Goal: Task Accomplishment & Management: Manage account settings

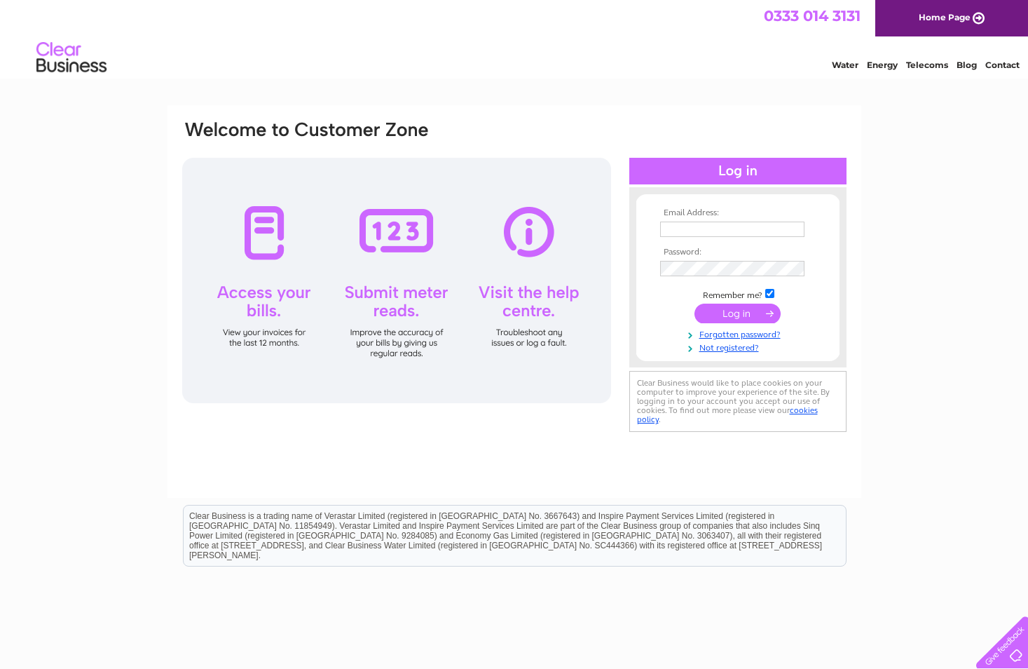
type input "[EMAIL_ADDRESS][DOMAIN_NAME]"
click at [740, 312] on input "submit" at bounding box center [738, 314] width 86 height 20
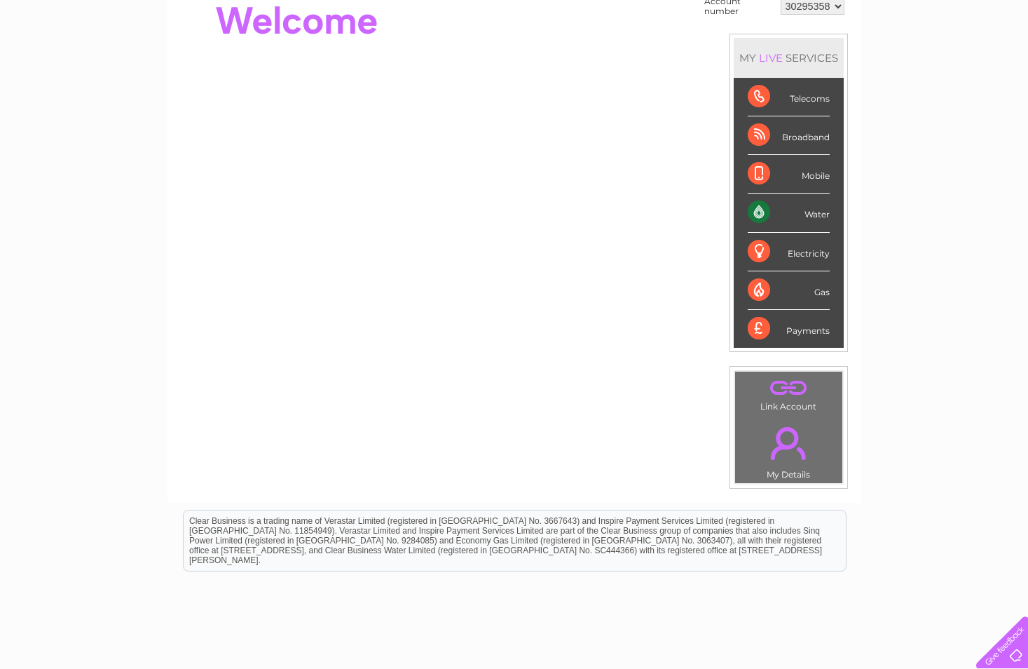
scroll to position [27, 0]
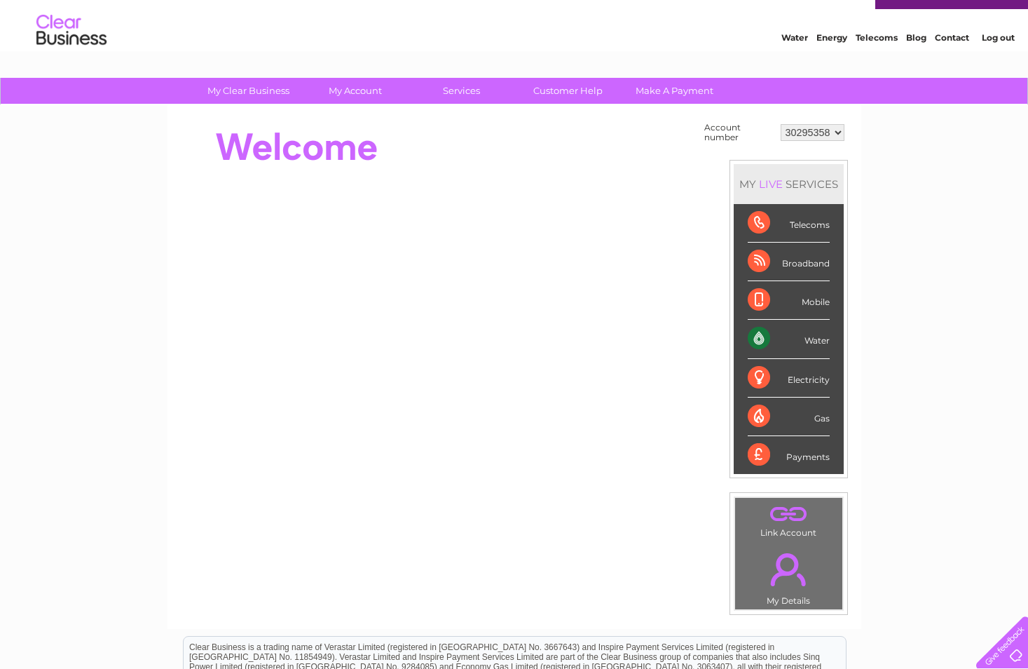
click at [791, 339] on div "Water" at bounding box center [789, 339] width 82 height 39
click at [754, 339] on div "Water" at bounding box center [789, 339] width 82 height 39
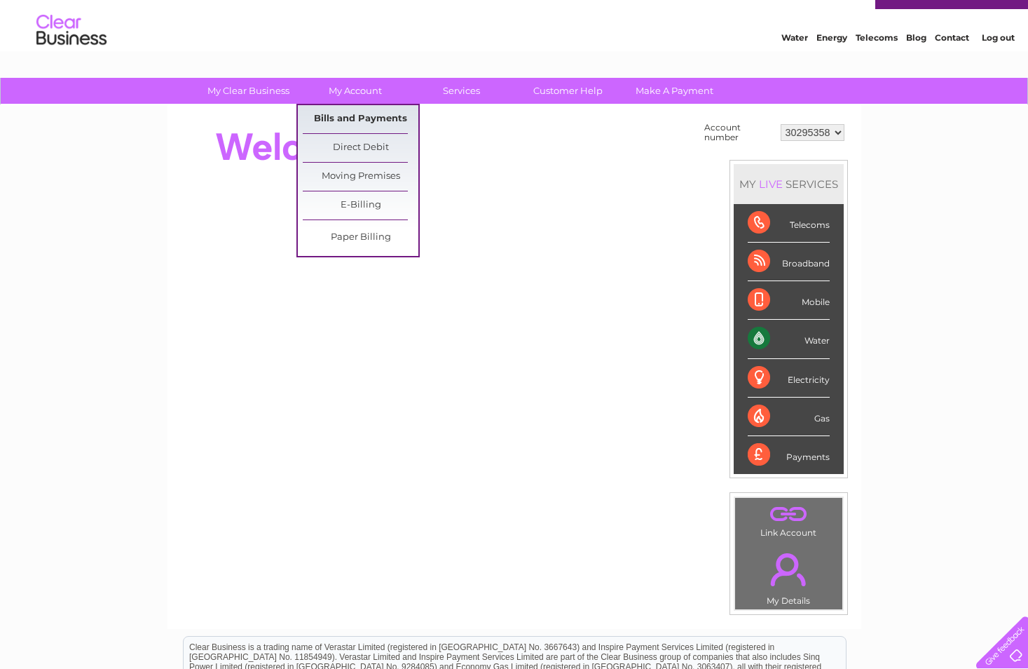
click at [360, 125] on link "Bills and Payments" at bounding box center [361, 119] width 116 height 28
click at [360, 204] on link "E-Billing" at bounding box center [361, 205] width 116 height 28
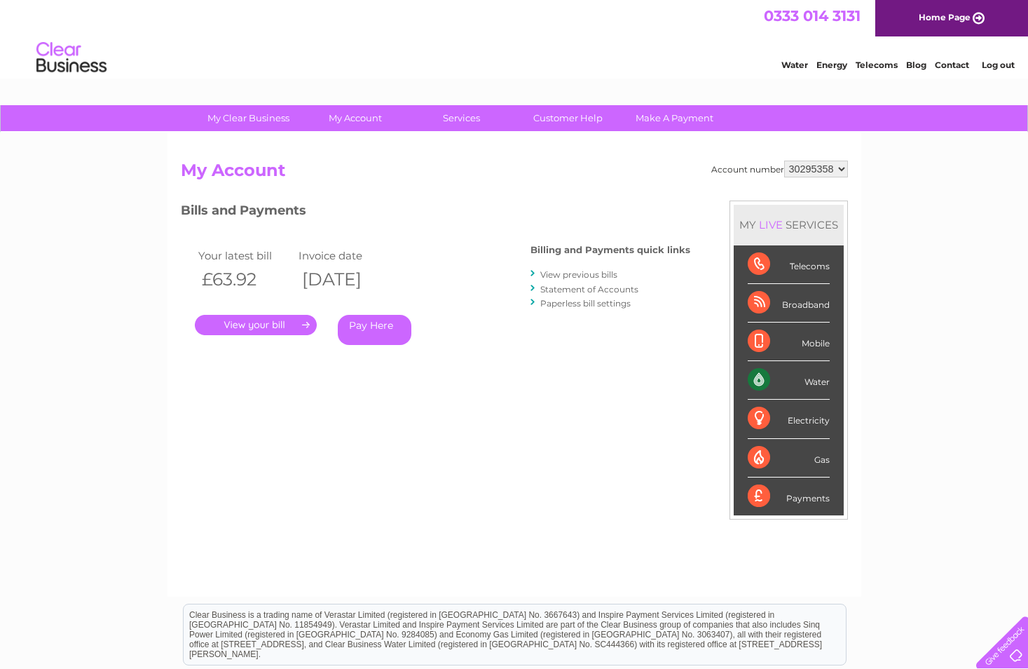
click at [580, 273] on link "View previous bills" at bounding box center [578, 274] width 77 height 11
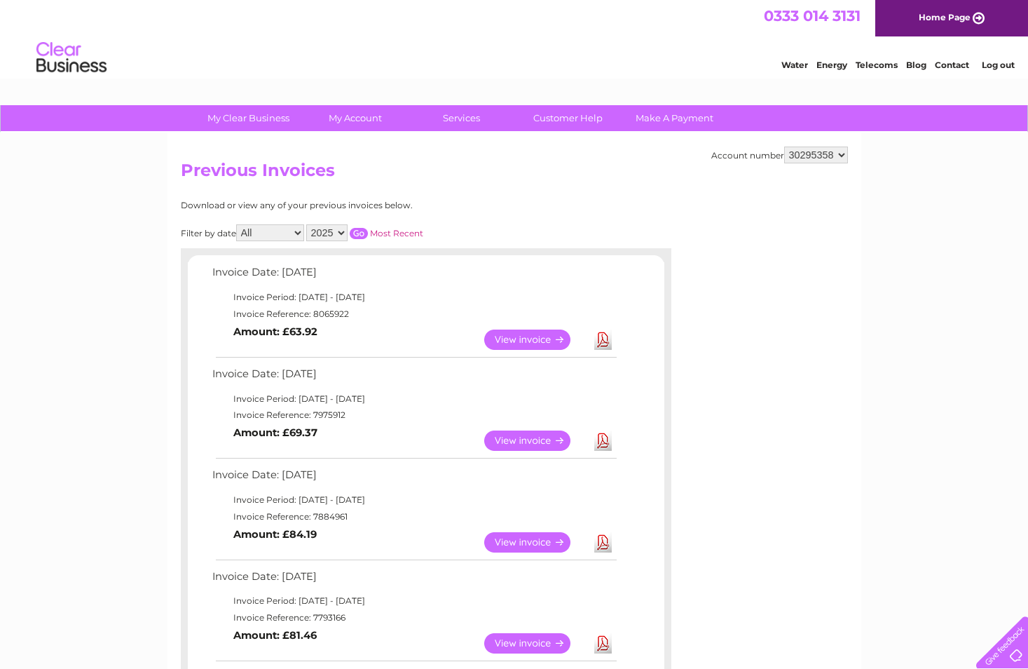
click at [551, 437] on link "View" at bounding box center [535, 440] width 103 height 20
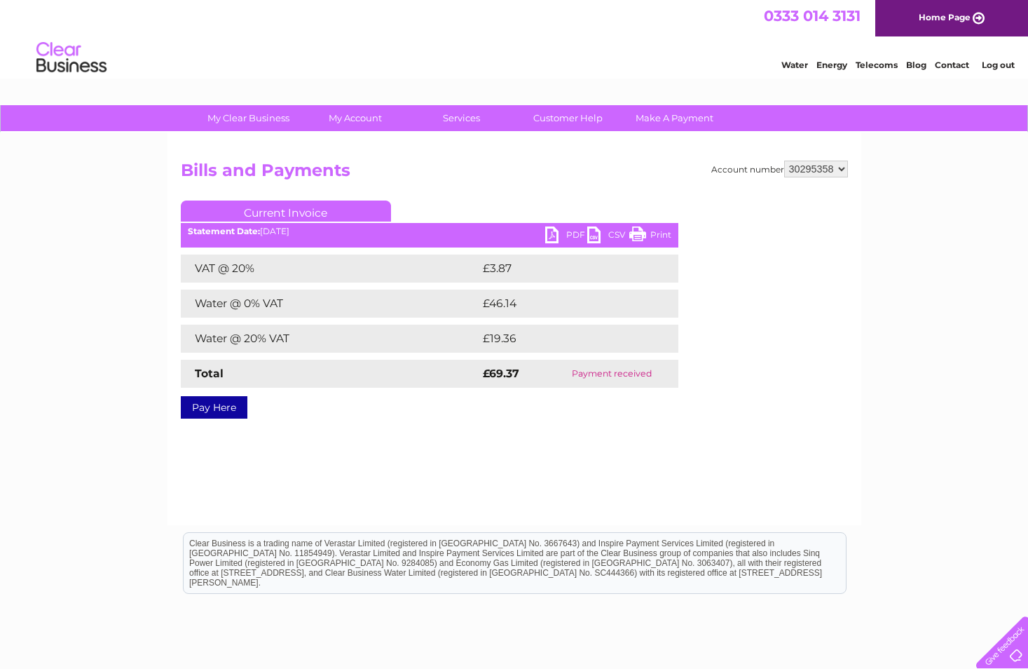
click at [552, 232] on link "PDF" at bounding box center [566, 236] width 42 height 20
